Goal: Find specific page/section: Find specific page/section

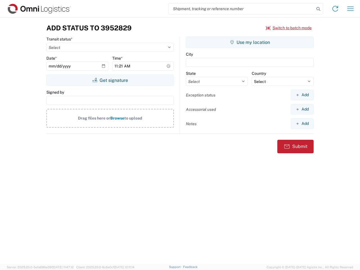
click at [241, 9] on input "search" at bounding box center [242, 8] width 146 height 11
click at [318, 9] on icon at bounding box center [318, 9] width 8 height 8
click at [335, 9] on icon at bounding box center [334, 8] width 9 height 9
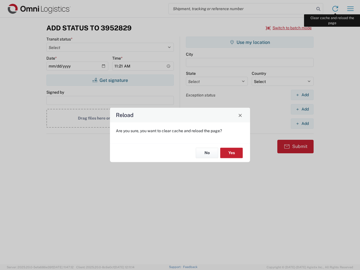
click at [350, 9] on div "Reload Are you sure, you want to clear cache and reload the page? No Yes" at bounding box center [180, 135] width 360 height 270
click at [289, 28] on div "Reload Are you sure, you want to clear cache and reload the page? No Yes" at bounding box center [180, 135] width 360 height 270
click at [110, 80] on div "Reload Are you sure, you want to clear cache and reload the page? No Yes" at bounding box center [180, 135] width 360 height 270
click at [250, 42] on div "Reload Are you sure, you want to clear cache and reload the page? No Yes" at bounding box center [180, 135] width 360 height 270
click at [302, 95] on div "Reload Are you sure, you want to clear cache and reload the page? No Yes" at bounding box center [180, 135] width 360 height 270
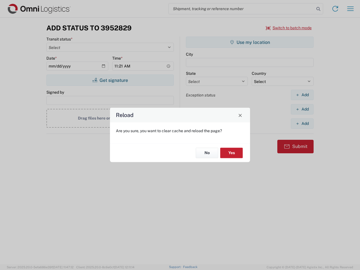
click at [302, 109] on div "Reload Are you sure, you want to clear cache and reload the page? No Yes" at bounding box center [180, 135] width 360 height 270
click at [302, 123] on div "Reload Are you sure, you want to clear cache and reload the page? No Yes" at bounding box center [180, 135] width 360 height 270
